Goal: Information Seeking & Learning: Compare options

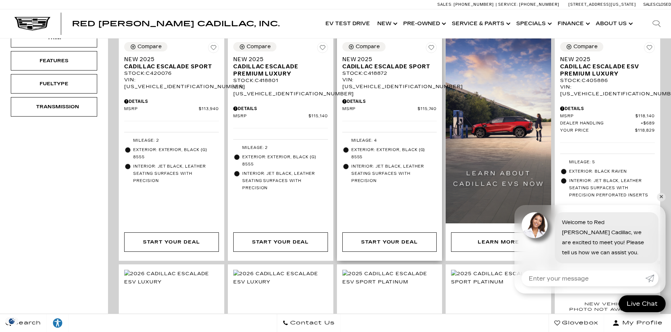
scroll to position [396, 0]
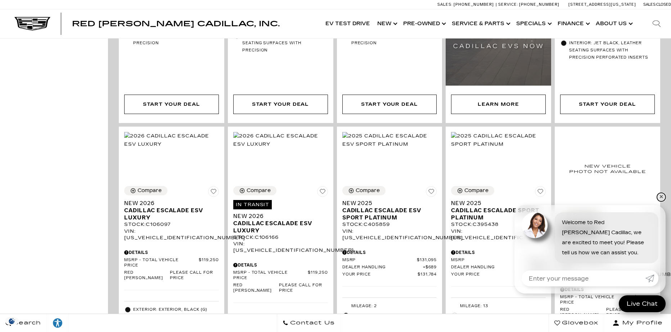
click at [661, 196] on link "✕" at bounding box center [661, 197] width 9 height 9
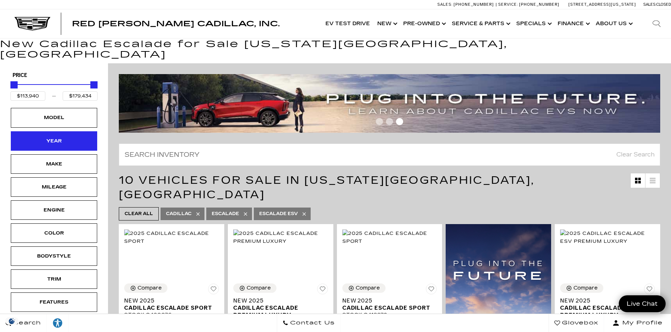
scroll to position [0, 0]
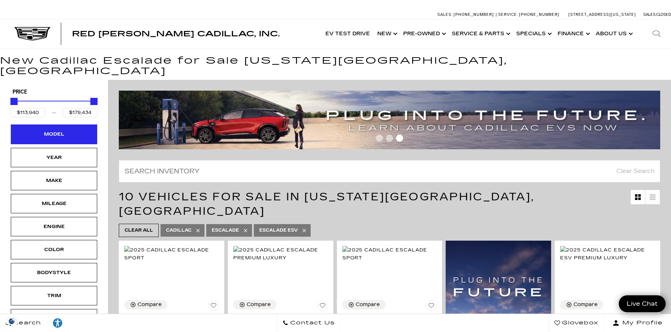
click at [42, 130] on div "Model" at bounding box center [54, 134] width 36 height 8
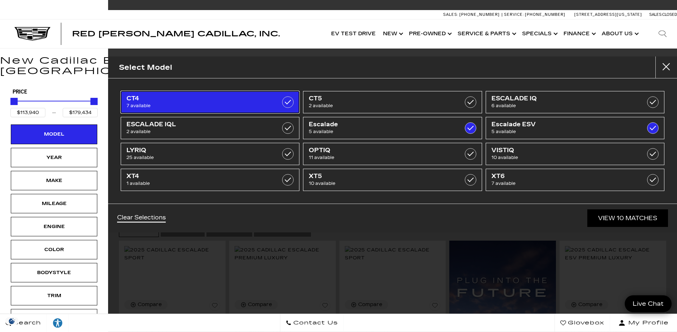
click at [291, 99] on label at bounding box center [288, 103] width 12 height 12
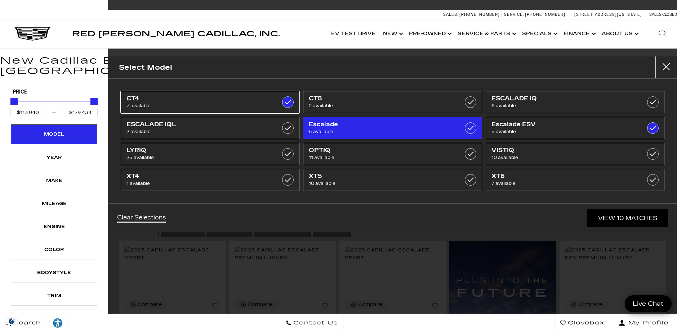
type input "$46,674"
checkbox input "true"
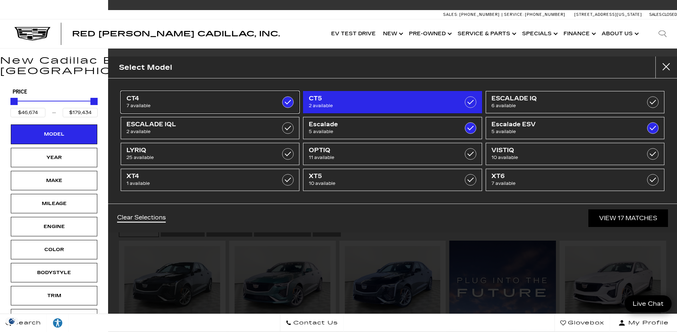
click at [272, 98] on link "CT4 7 available" at bounding box center [210, 102] width 179 height 22
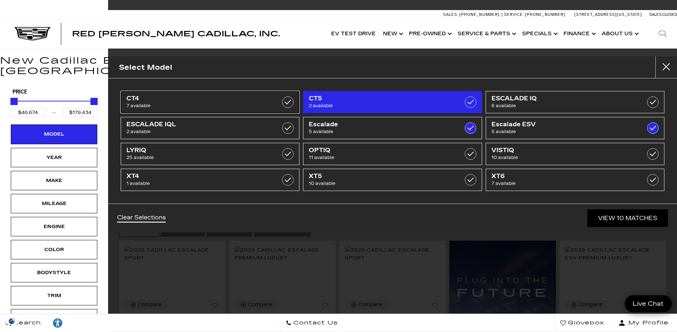
type input "$113,940"
checkbox input "false"
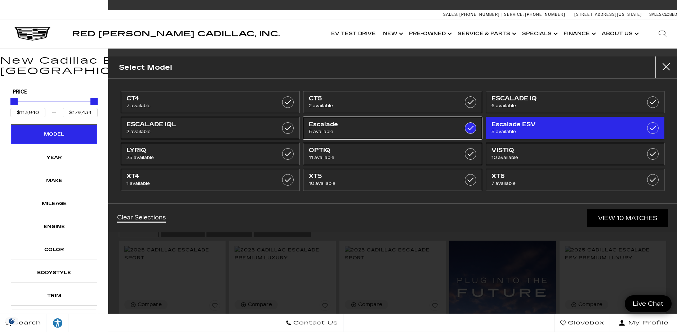
drag, startPoint x: 466, startPoint y: 126, endPoint x: 519, endPoint y: 128, distance: 52.6
click at [542, 125] on span "Escalade ESV" at bounding box center [562, 124] width 142 height 7
type input "$132,685"
checkbox input "false"
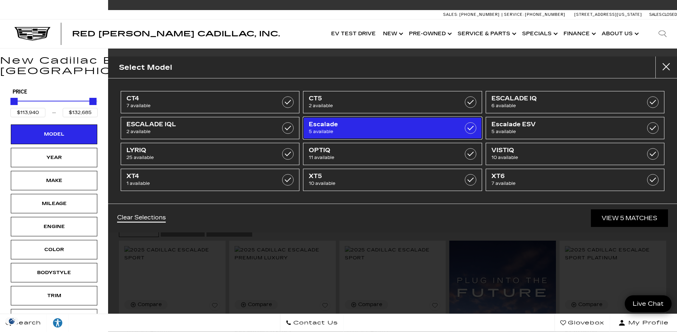
click at [472, 129] on label at bounding box center [471, 128] width 12 height 12
type input "$46,674"
type input "$179,434"
checkbox input "false"
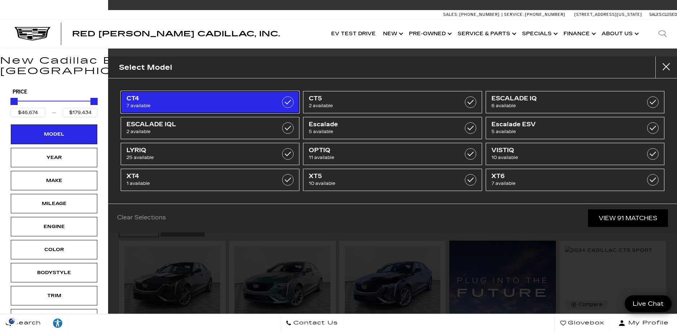
click at [278, 98] on link "CT4 7 available" at bounding box center [210, 102] width 179 height 22
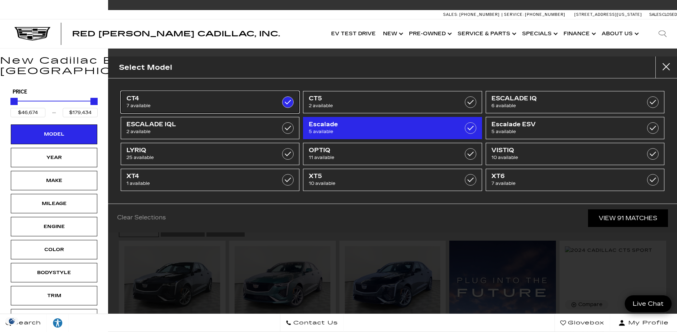
type input "$54,424"
checkbox input "true"
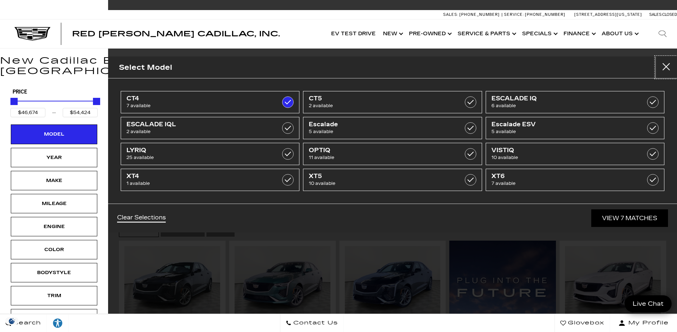
click at [671, 67] on button "Close" at bounding box center [666, 68] width 22 height 22
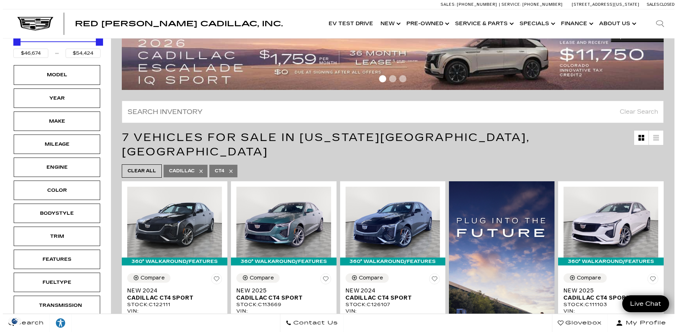
scroll to position [36, 0]
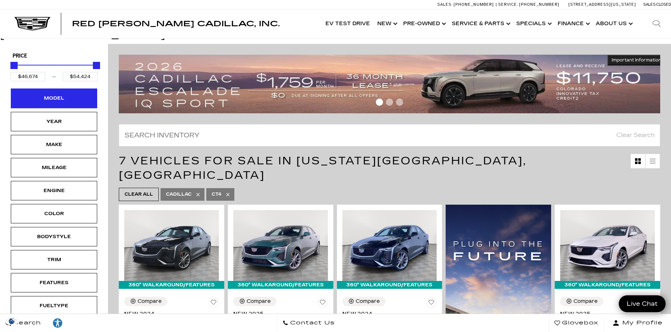
click at [72, 95] on div "Model" at bounding box center [54, 98] width 86 height 19
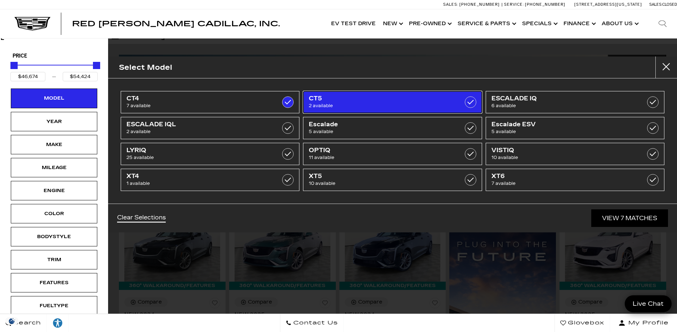
click at [308, 100] on link "CT5 2 available" at bounding box center [392, 102] width 179 height 22
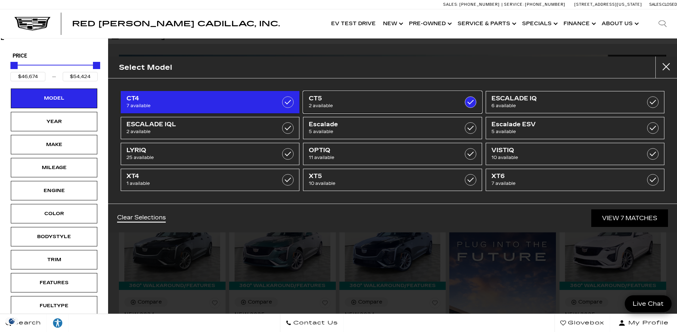
type input "$59,774"
checkbox input "true"
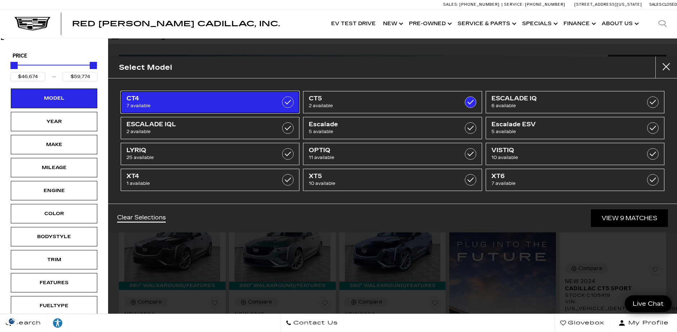
click at [285, 104] on label at bounding box center [288, 103] width 12 height 12
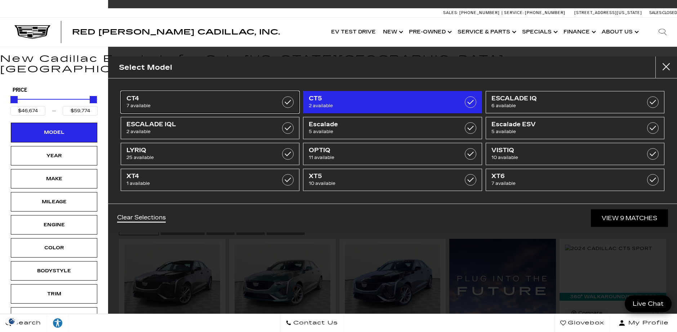
type input "$51,298"
checkbox input "false"
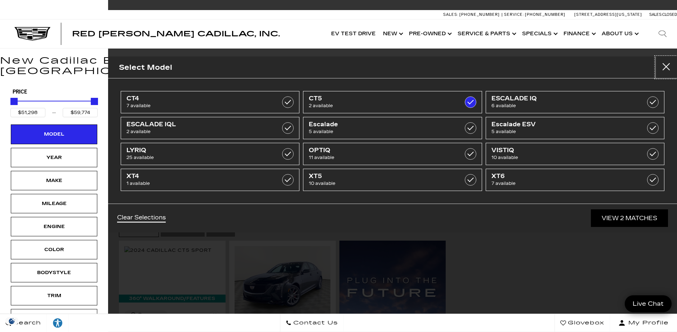
click at [670, 67] on button "Close" at bounding box center [666, 68] width 22 height 22
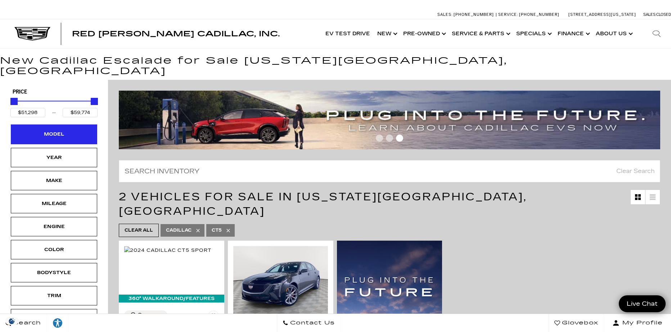
click at [72, 126] on div "Model" at bounding box center [54, 134] width 86 height 19
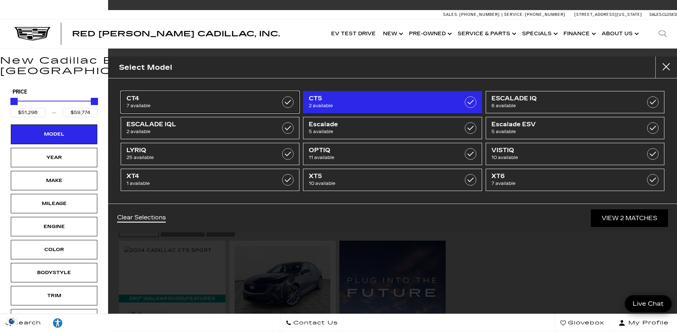
click at [287, 107] on label at bounding box center [288, 103] width 12 height 12
type input "$46,674"
checkbox input "true"
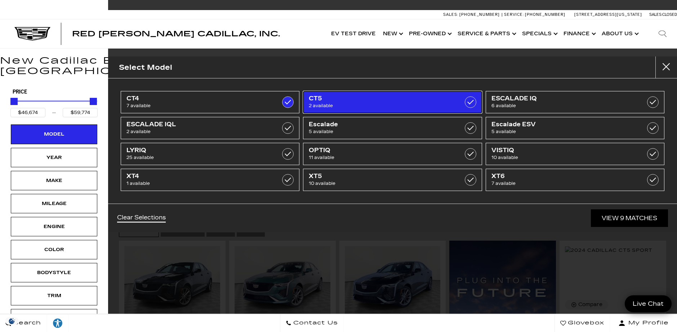
click at [469, 99] on label at bounding box center [471, 103] width 12 height 12
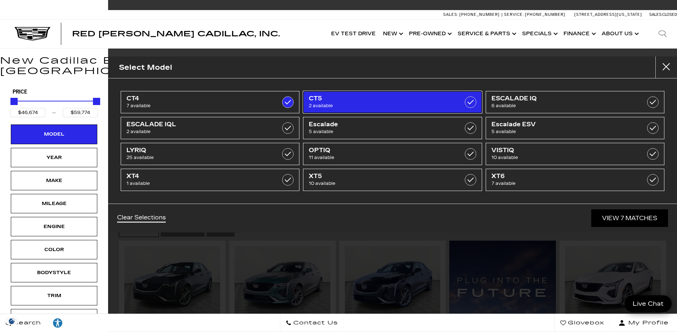
type input "$54,424"
checkbox input "false"
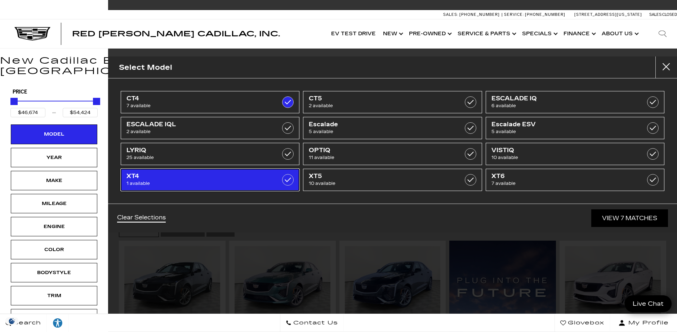
click at [274, 182] on link "XT4 1 available" at bounding box center [210, 180] width 179 height 22
type input "$54,845"
checkbox input "true"
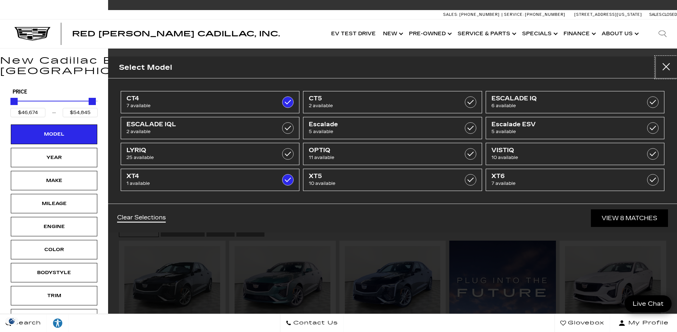
click at [669, 67] on button "Close" at bounding box center [666, 68] width 22 height 22
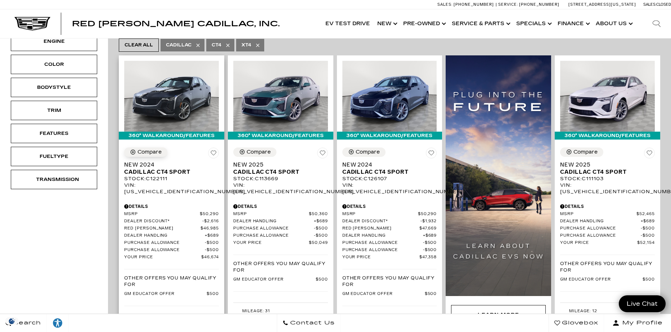
scroll to position [180, 0]
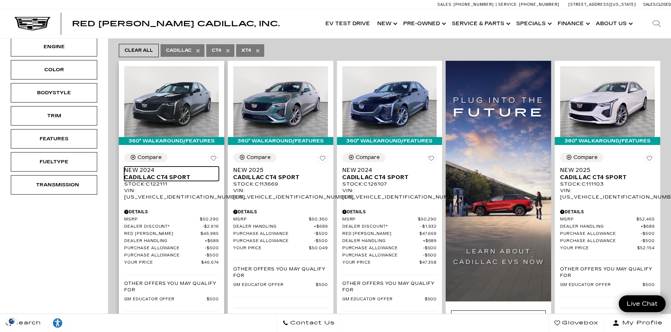
click at [162, 167] on span "New 2024" at bounding box center [168, 170] width 89 height 7
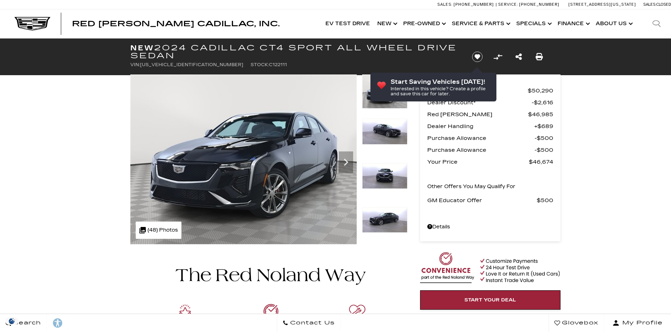
click at [383, 107] on img at bounding box center [384, 92] width 45 height 34
click at [381, 122] on img at bounding box center [384, 132] width 45 height 26
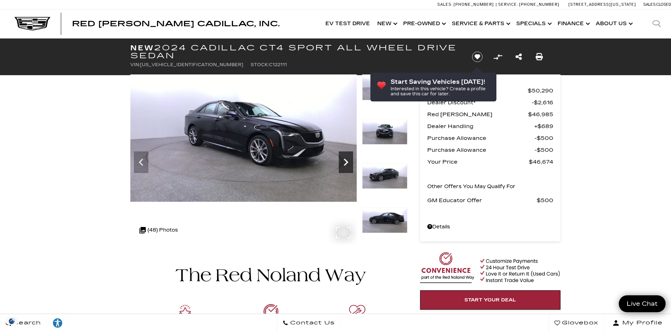
click at [349, 166] on icon "Next" at bounding box center [346, 162] width 14 height 14
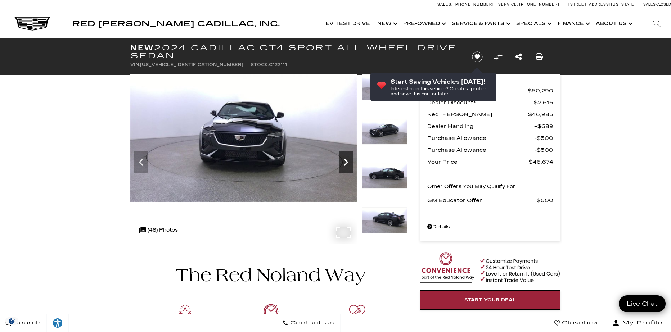
click at [348, 165] on icon "Next" at bounding box center [346, 162] width 14 height 14
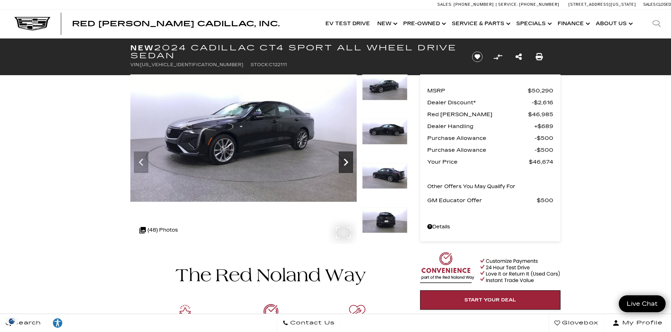
click at [348, 165] on icon "Next" at bounding box center [346, 162] width 14 height 14
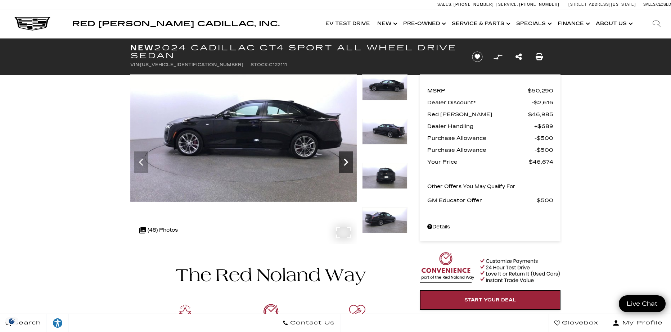
click at [348, 165] on icon "Next" at bounding box center [346, 162] width 14 height 14
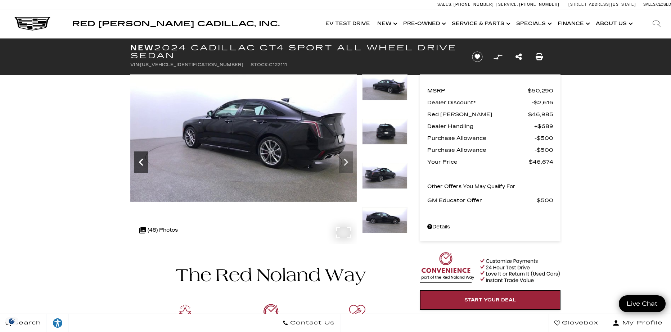
click at [136, 161] on icon "Previous" at bounding box center [141, 162] width 14 height 14
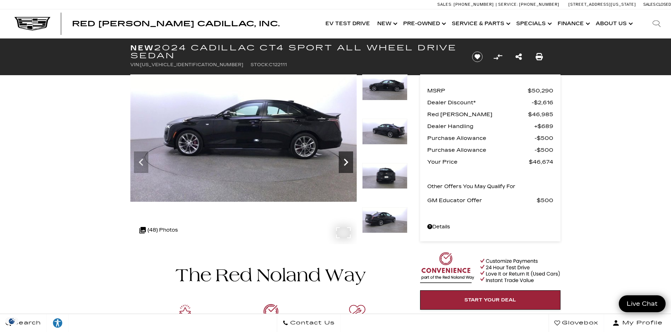
click at [346, 163] on icon "Next" at bounding box center [346, 162] width 14 height 14
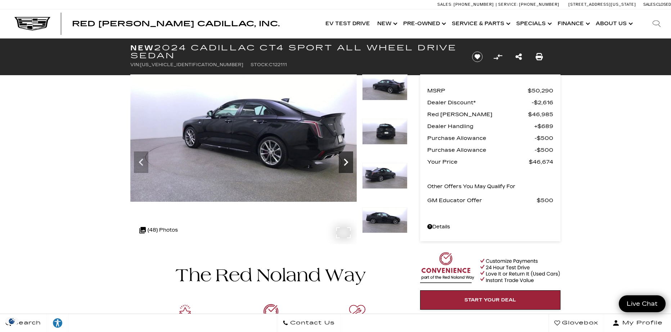
click at [344, 164] on icon "Next" at bounding box center [346, 162] width 14 height 14
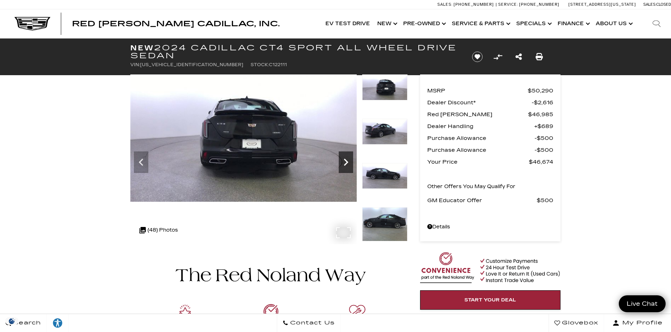
click at [344, 164] on icon "Next" at bounding box center [346, 162] width 14 height 14
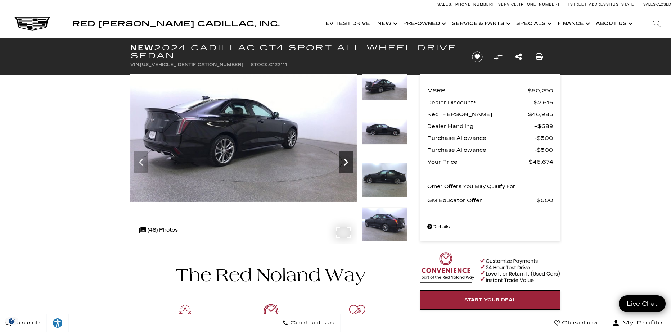
click at [344, 164] on icon "Next" at bounding box center [346, 162] width 14 height 14
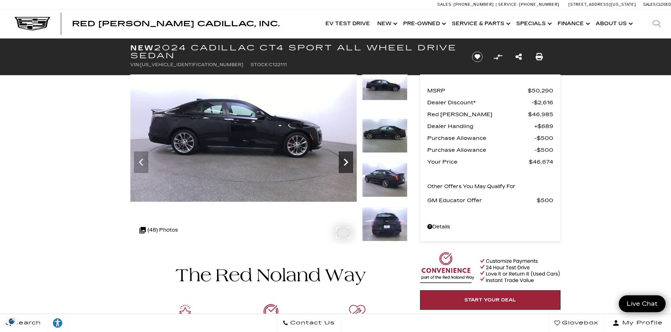
click at [344, 164] on icon "Next" at bounding box center [346, 162] width 14 height 14
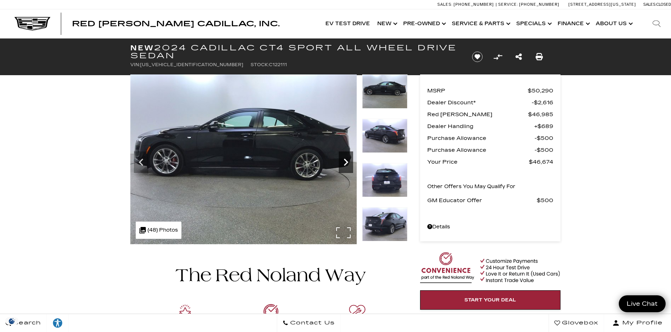
click at [347, 161] on icon "Next" at bounding box center [346, 162] width 14 height 14
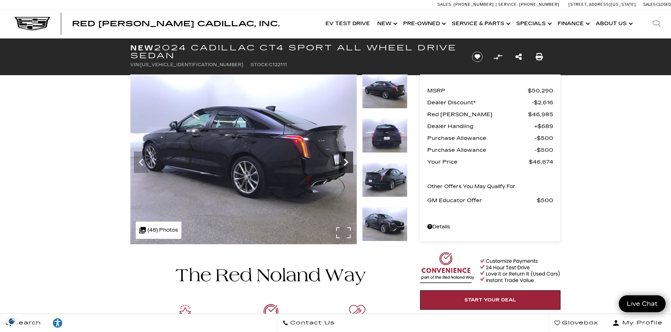
click at [344, 164] on icon "Next" at bounding box center [346, 162] width 14 height 14
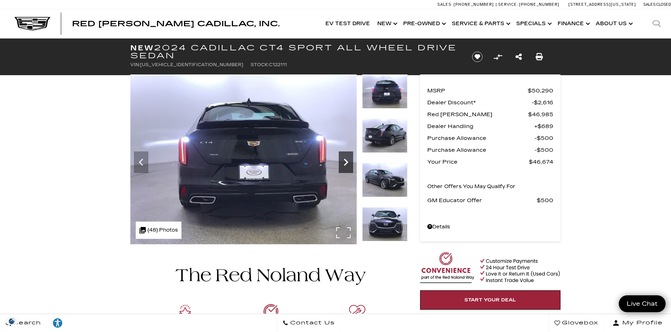
click at [344, 164] on icon "Next" at bounding box center [346, 162] width 14 height 14
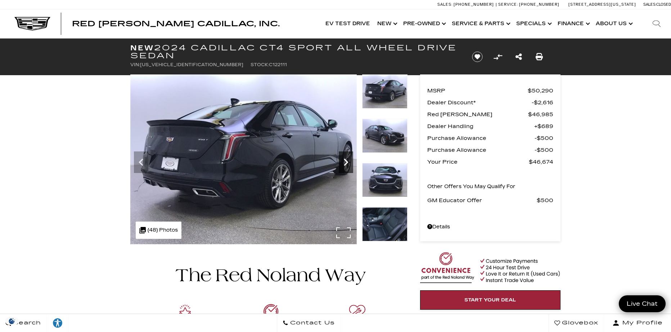
click at [345, 161] on icon "Next" at bounding box center [346, 162] width 14 height 14
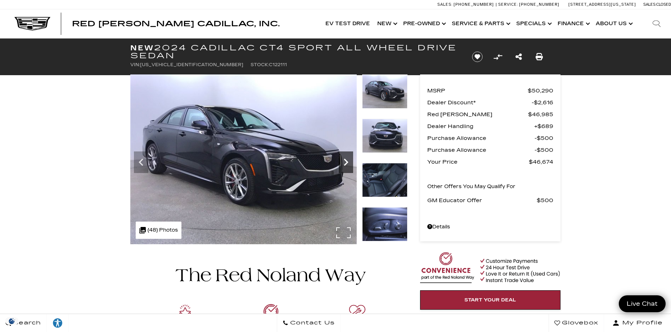
click at [344, 166] on icon "Next" at bounding box center [346, 162] width 14 height 14
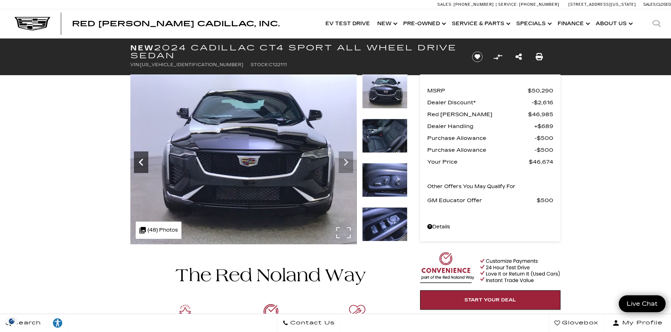
click at [143, 164] on icon "Previous" at bounding box center [141, 162] width 14 height 14
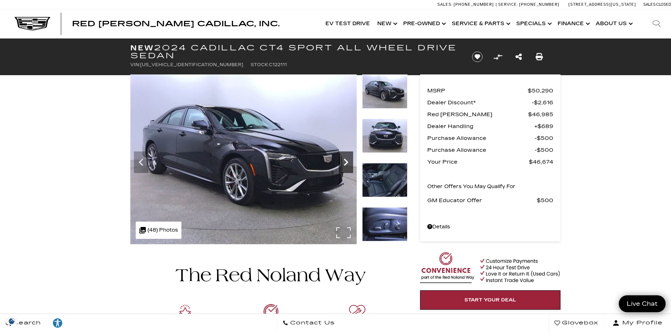
click at [348, 161] on icon "Next" at bounding box center [346, 162] width 14 height 14
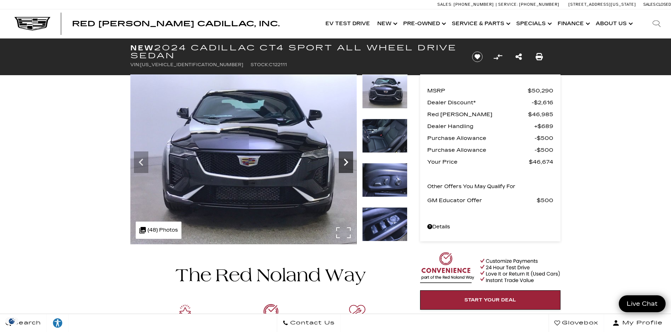
click at [347, 162] on icon "Next" at bounding box center [346, 162] width 4 height 7
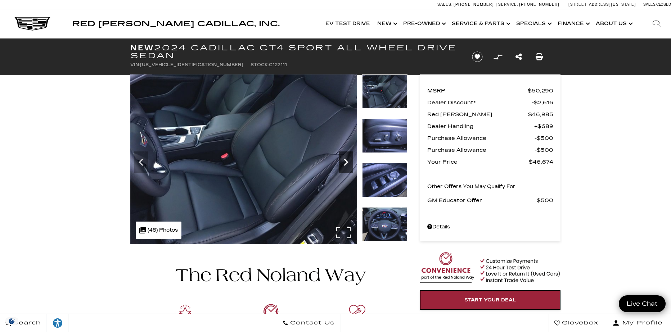
click at [347, 162] on icon "Next" at bounding box center [346, 162] width 4 height 7
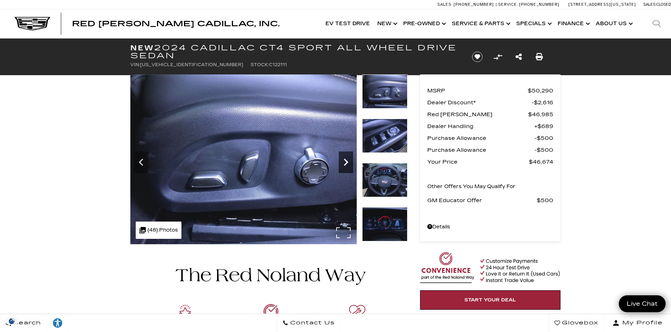
click at [345, 162] on icon "Next" at bounding box center [346, 162] width 14 height 14
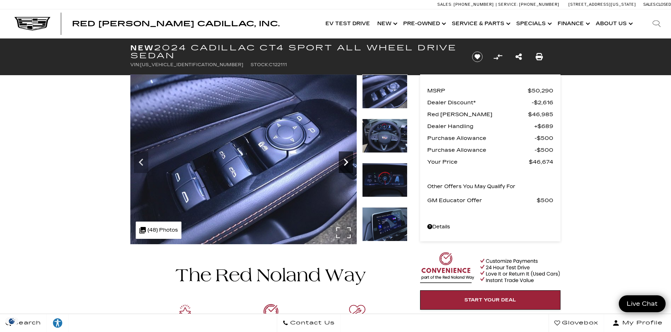
click at [345, 163] on icon "Next" at bounding box center [346, 162] width 14 height 14
